Goal: Transaction & Acquisition: Purchase product/service

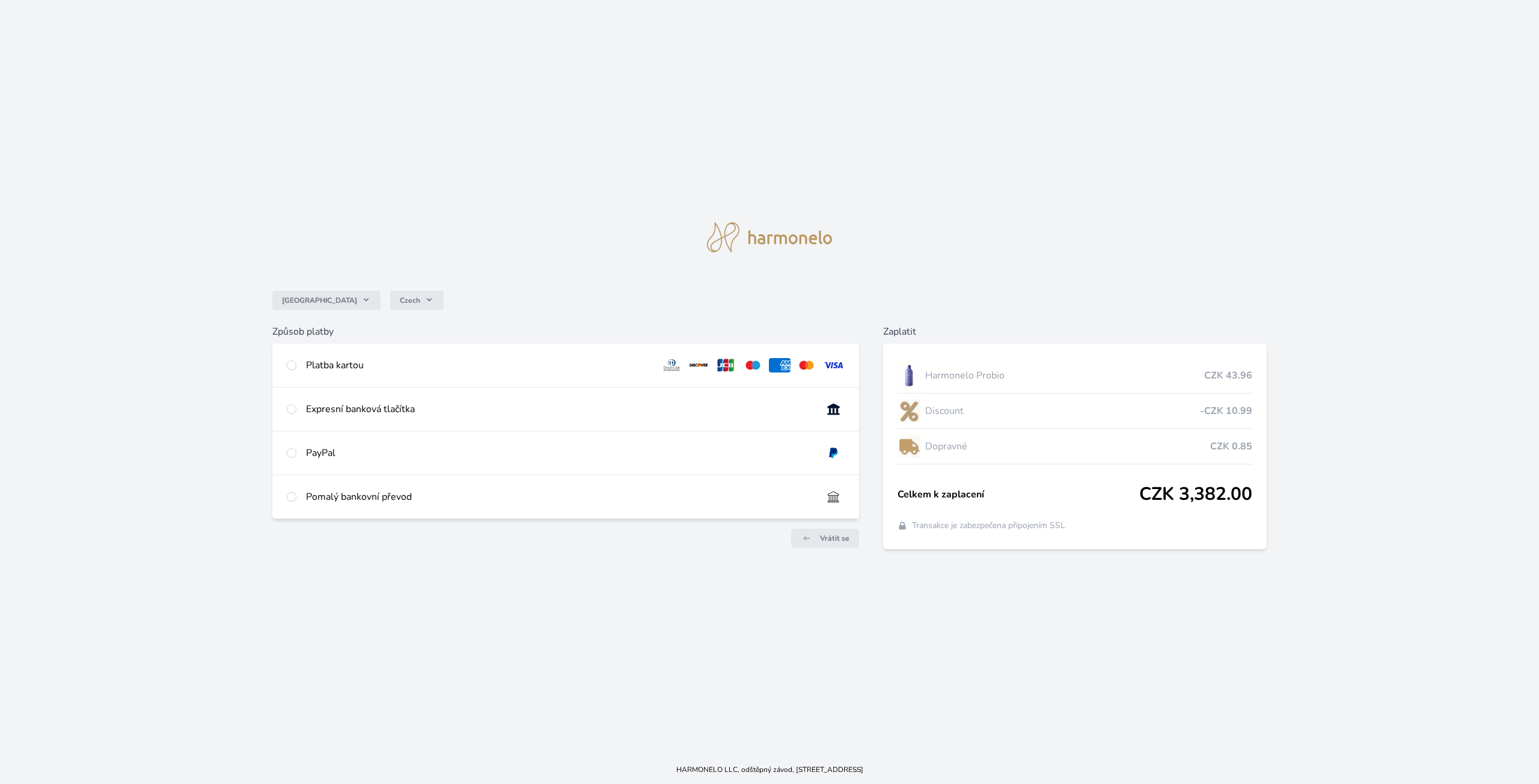
click at [323, 375] on div "Platba kartou" at bounding box center [565, 365] width 587 height 43
radio input "true"
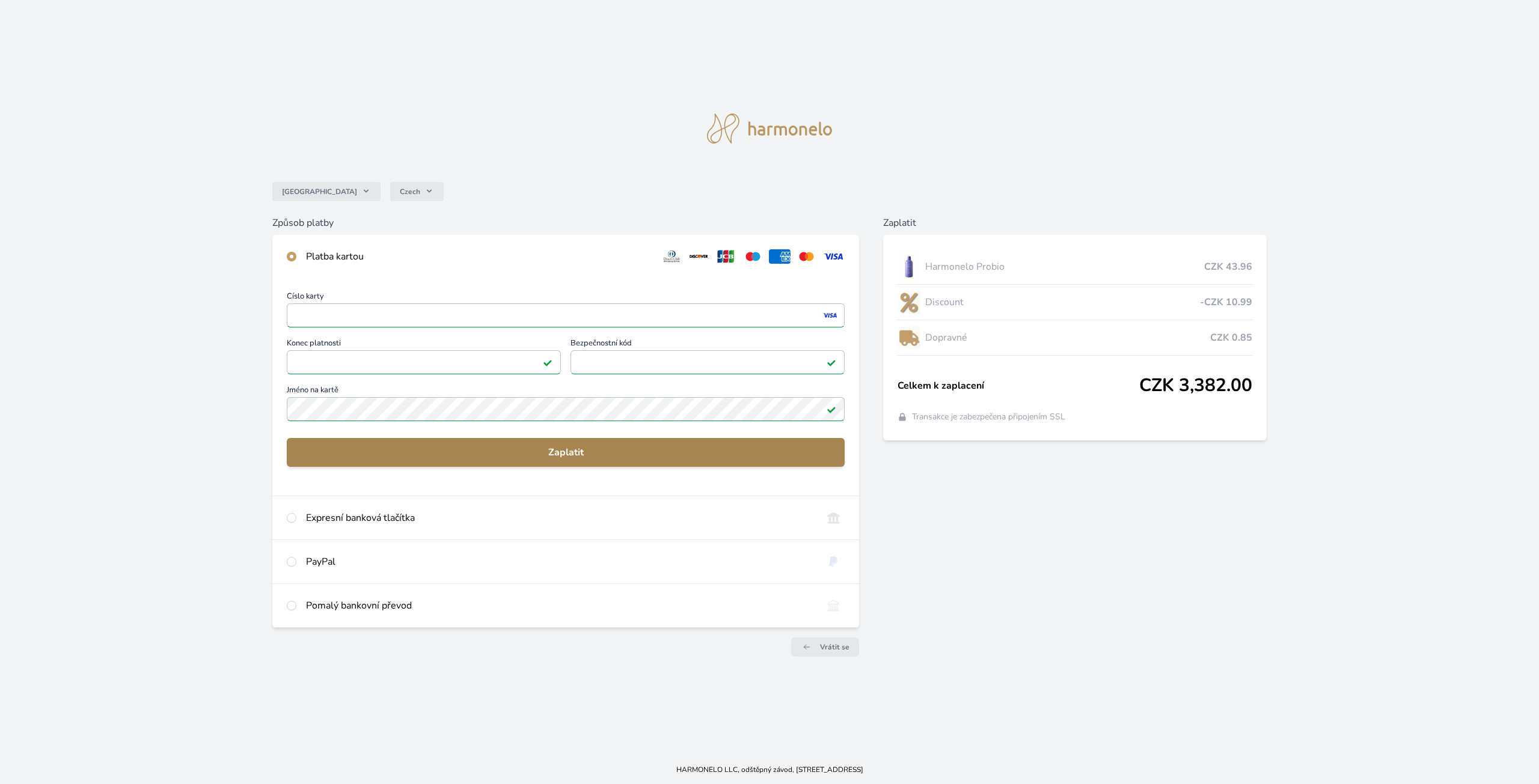
click at [565, 451] on span "Zaplatit" at bounding box center [565, 452] width 538 height 15
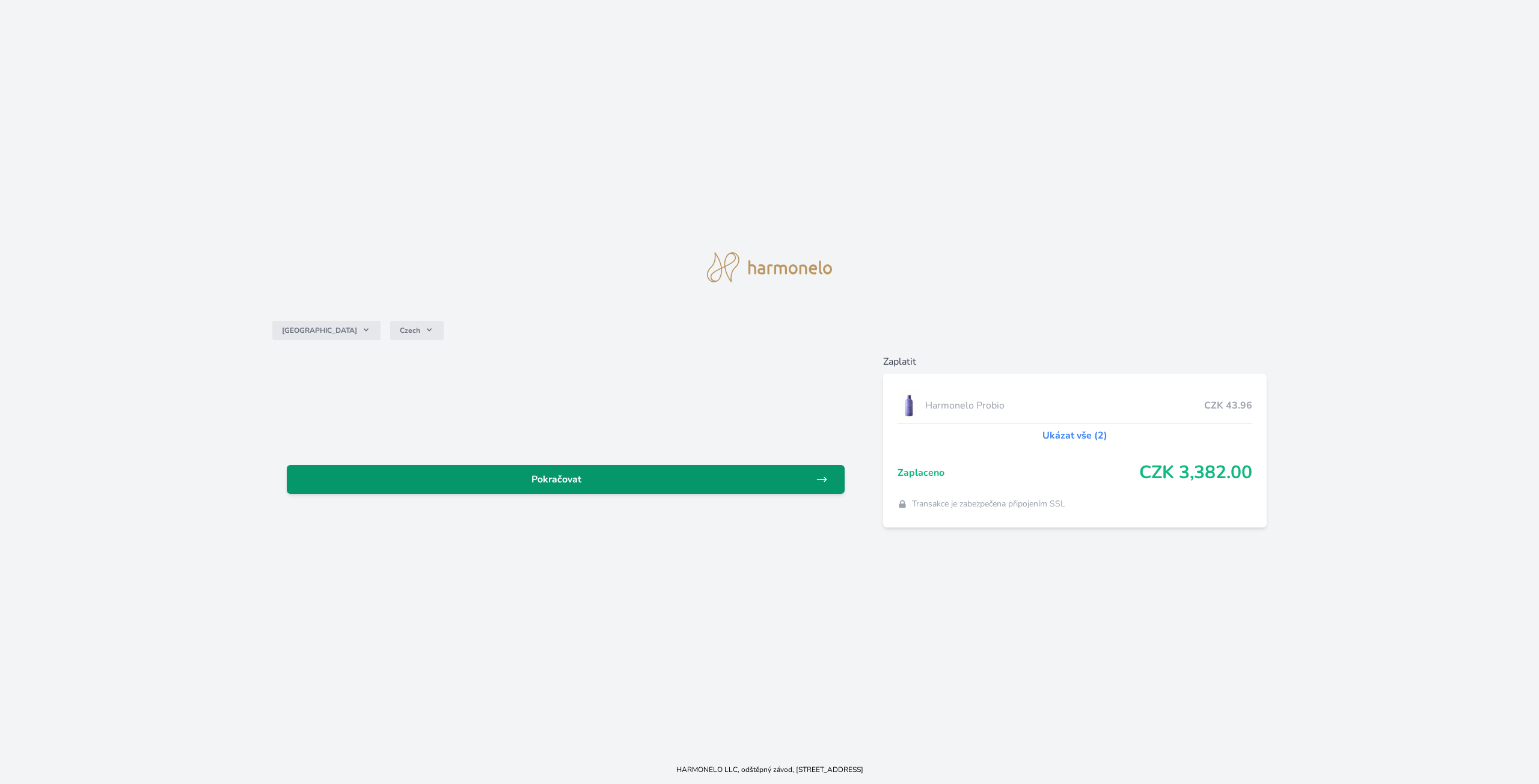
click at [700, 478] on span "Pokračovat" at bounding box center [555, 480] width 519 height 15
